Goal: Find specific page/section: Find specific page/section

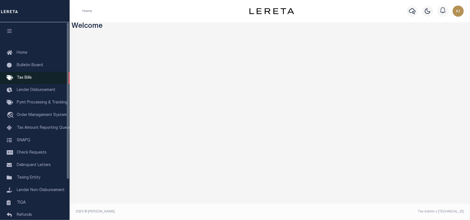
click at [21, 79] on span "Tax Bills" at bounding box center [24, 78] width 15 height 4
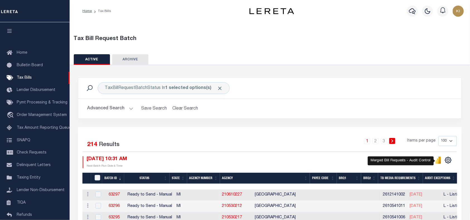
click at [439, 163] on icon "" at bounding box center [438, 160] width 3 height 5
click at [291, 139] on div "1 2 3 Items per page 100 200 500 1000" at bounding box center [317, 143] width 279 height 14
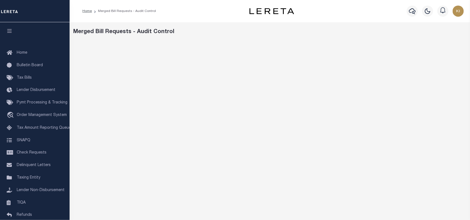
click at [295, 36] on div "Merged Bill Requests - Audit Control" at bounding box center [270, 144] width 400 height 244
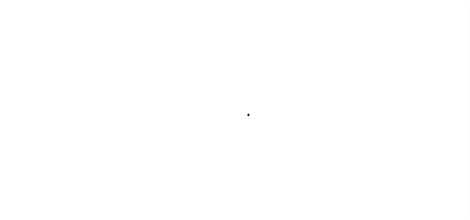
scroll to position [34, 0]
